Goal: Find specific page/section: Find specific page/section

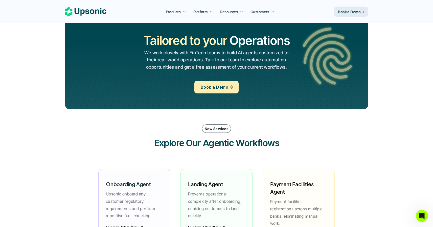
scroll to position [384, 0]
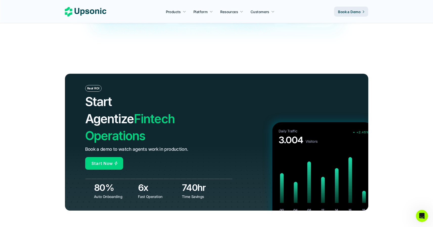
scroll to position [1883, 0]
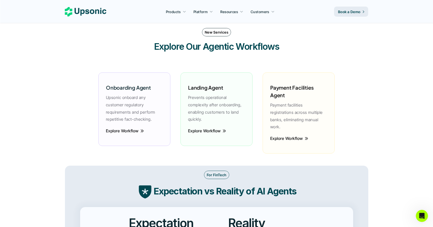
scroll to position [696, 0]
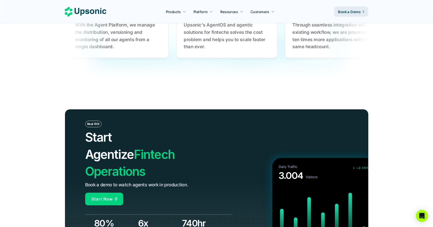
scroll to position [1883, 0]
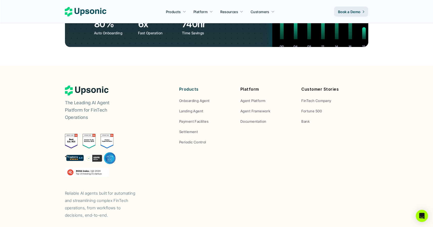
click at [343, 12] on p "Book a Demo" at bounding box center [349, 11] width 22 height 5
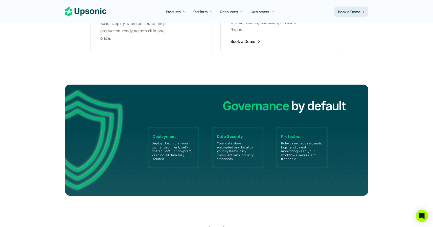
scroll to position [1113, 0]
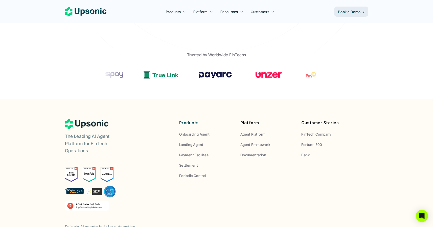
scroll to position [248, 0]
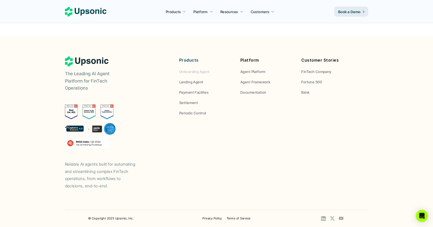
click at [195, 73] on p "Onboarding Agent" at bounding box center [194, 71] width 31 height 5
